Goal: Find specific page/section: Find specific page/section

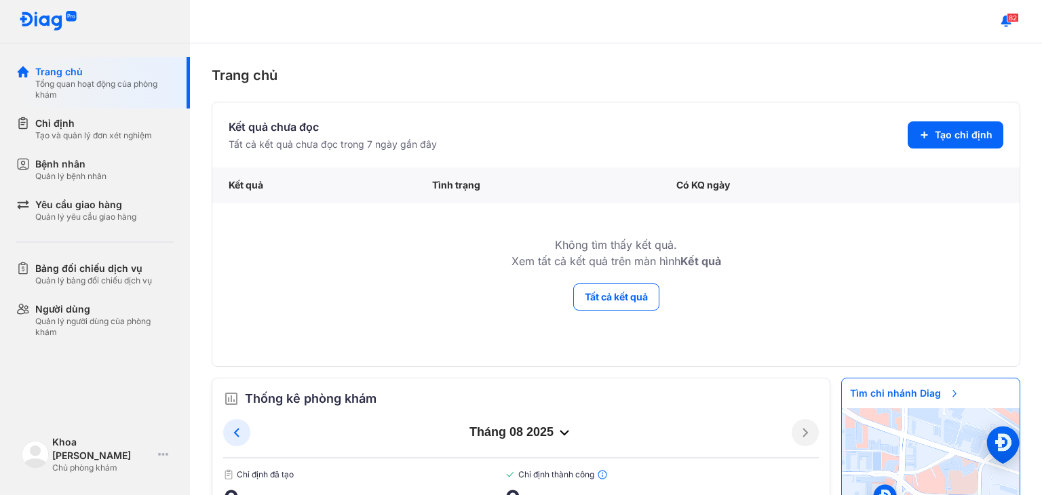
scroll to position [73, 0]
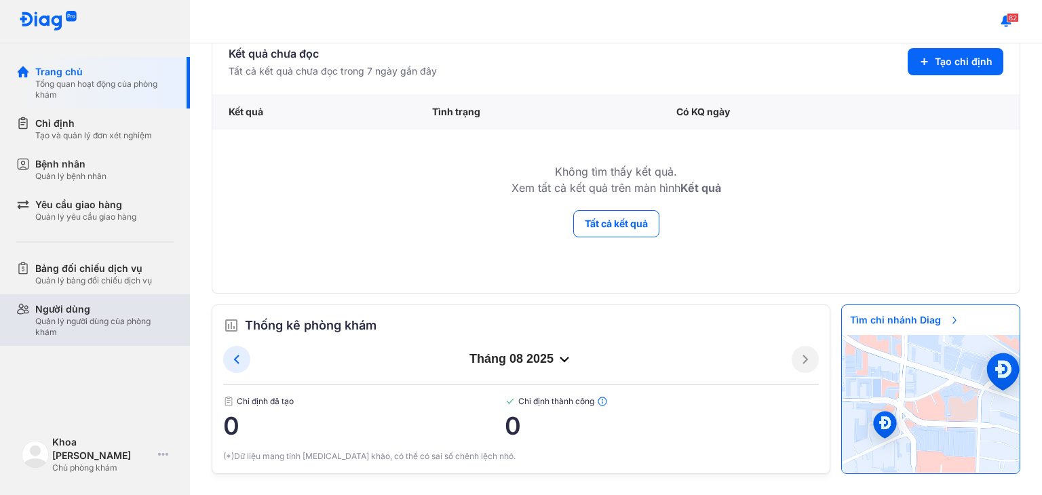
click at [113, 320] on div "Quản lý người dùng của phòng khám" at bounding box center [104, 327] width 138 height 22
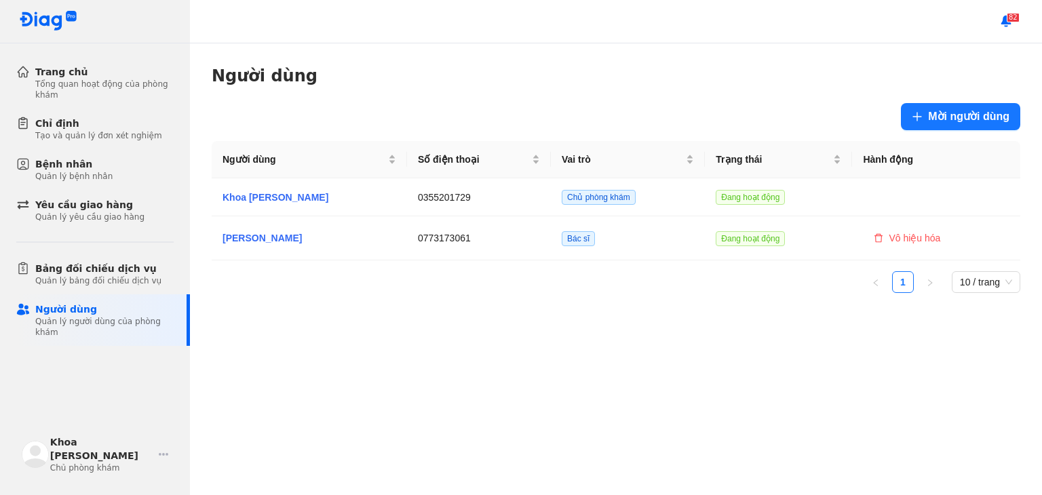
click at [94, 244] on div "Trang chủ Tổng quan hoạt động của phòng khám Chỉ định Tạo và quản lý đơn xét ng…" at bounding box center [95, 201] width 190 height 289
click at [94, 271] on div "Bảng đối chiếu dịch vụ" at bounding box center [98, 269] width 126 height 14
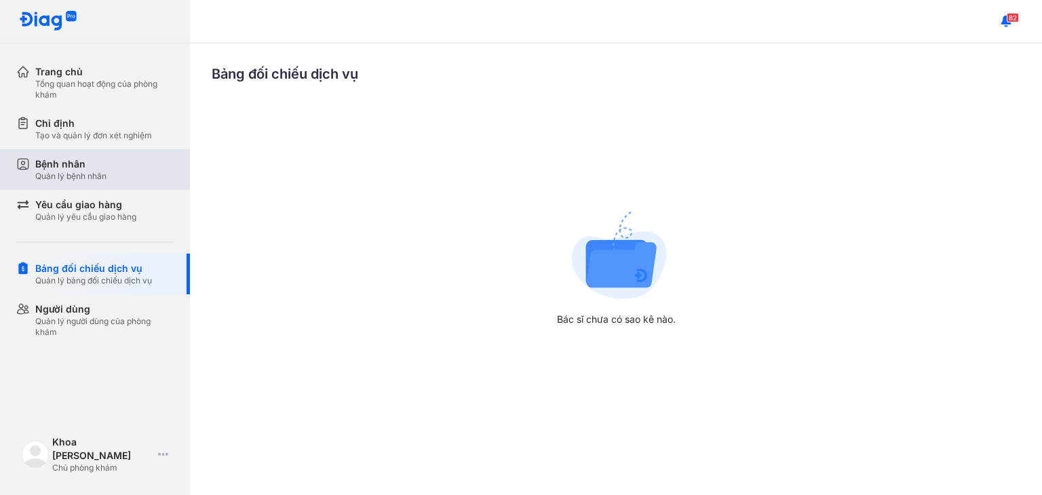
click at [97, 170] on div "Bệnh nhân" at bounding box center [70, 164] width 71 height 14
